Goal: Find specific page/section: Find specific page/section

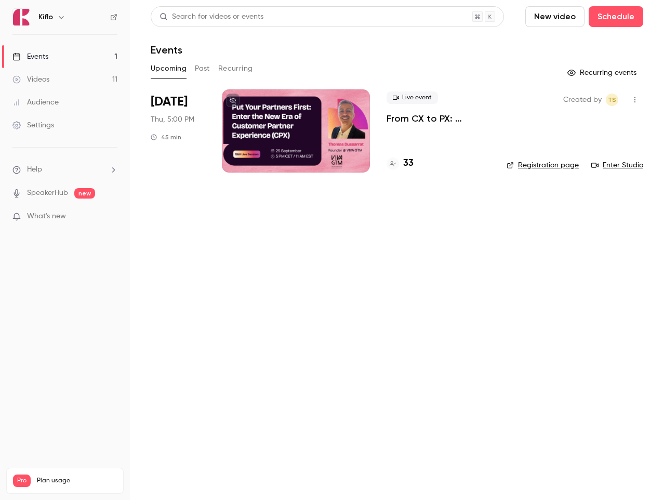
click at [201, 66] on button "Past" at bounding box center [202, 68] width 15 height 17
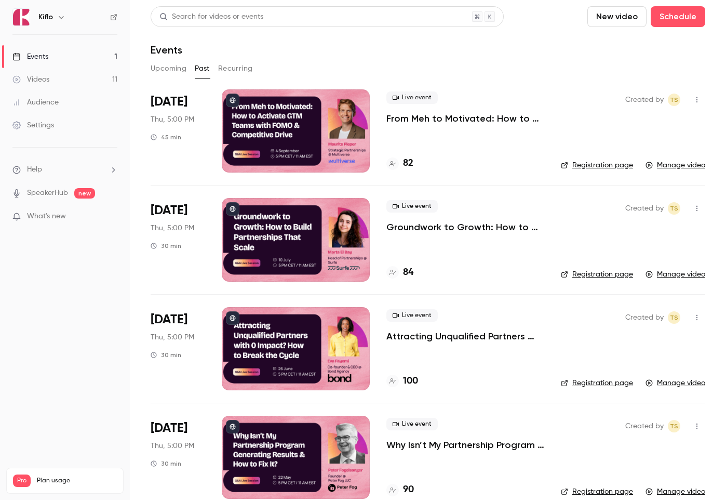
click at [45, 59] on div "Events" at bounding box center [30, 56] width 36 height 10
